Goal: Information Seeking & Learning: Learn about a topic

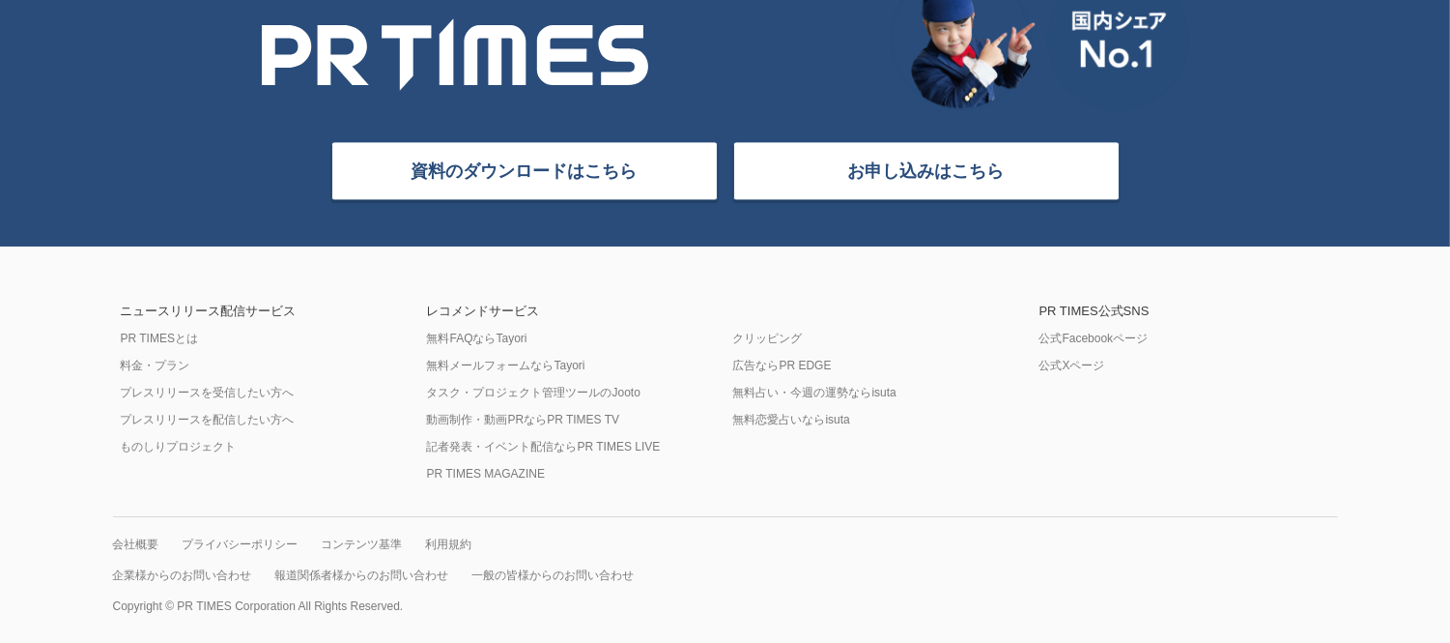
scroll to position [7943, 0]
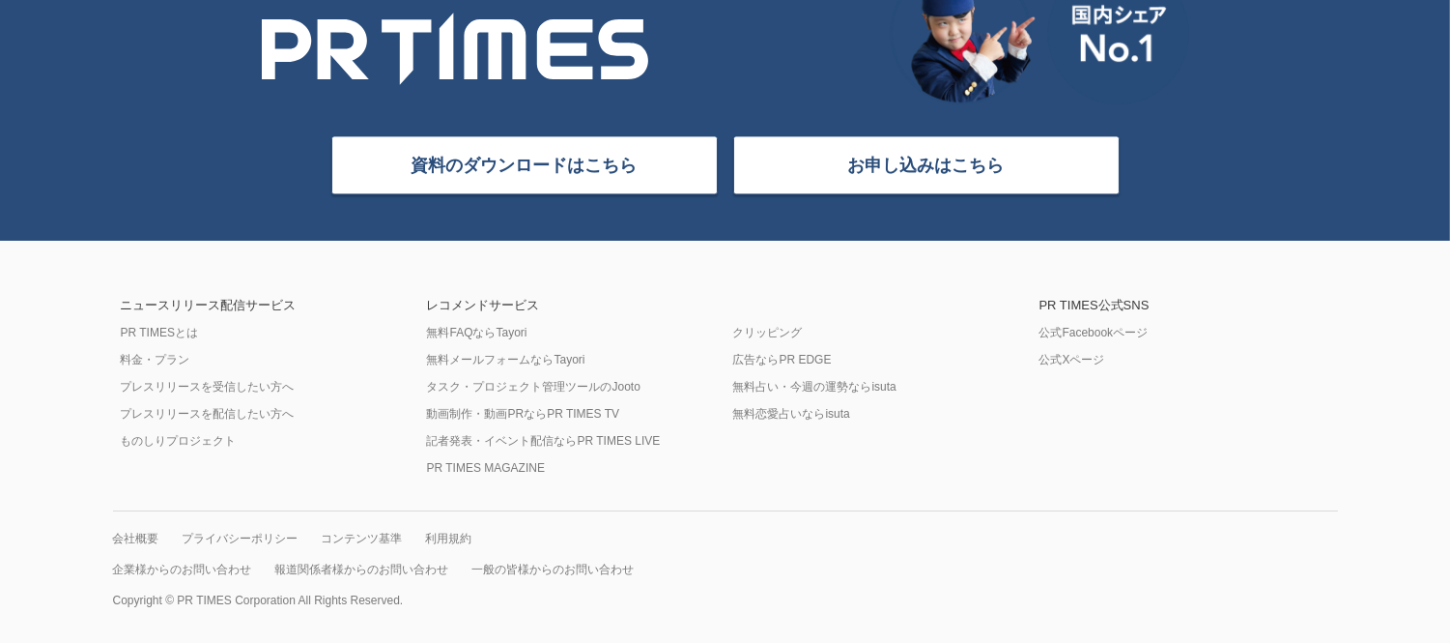
click at [447, 541] on link "利用規約" at bounding box center [449, 537] width 46 height 15
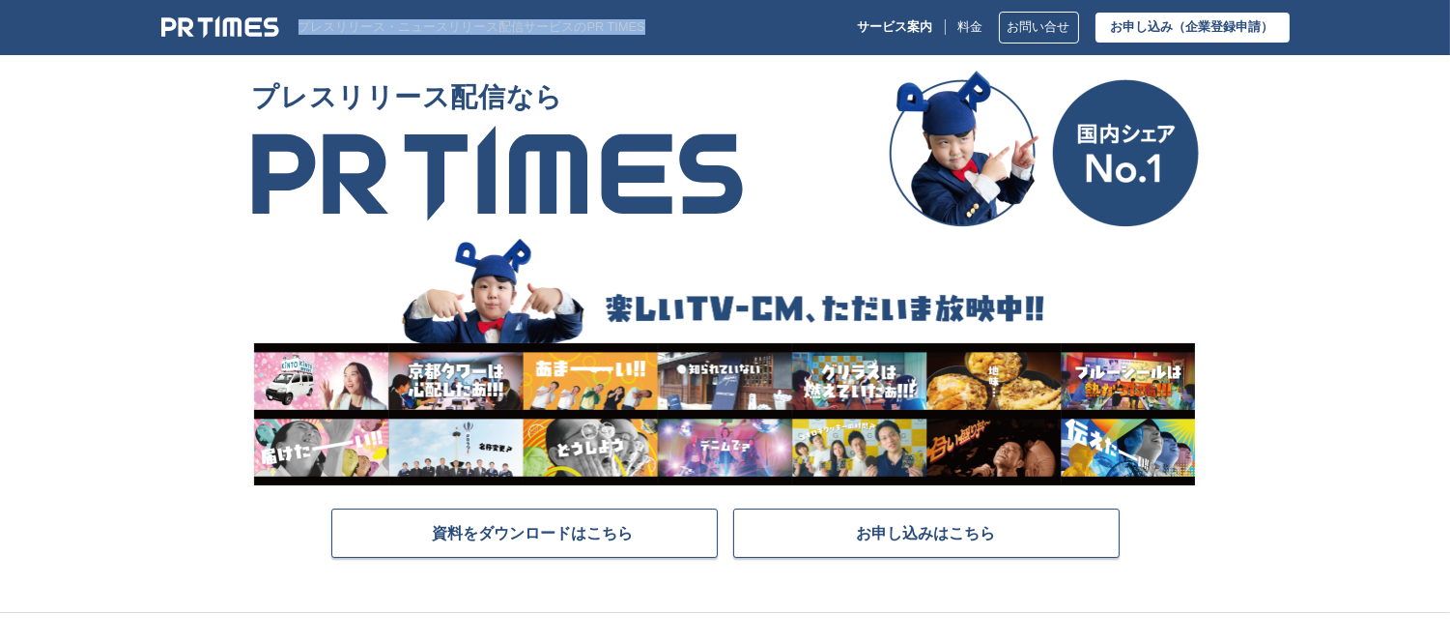
drag, startPoint x: 303, startPoint y: 23, endPoint x: 639, endPoint y: 30, distance: 335.3
click at [639, 30] on div "プレスリリース・ニュースリリース配信サービスのPR TIMES サービス案内 料金 お問い合せ お申し込み （企業登録申請）" at bounding box center [725, 28] width 1159 height 32
copy p "プレスリリース・ニュースリリース配信サービスのPR TIMES"
